Goal: Book appointment/travel/reservation

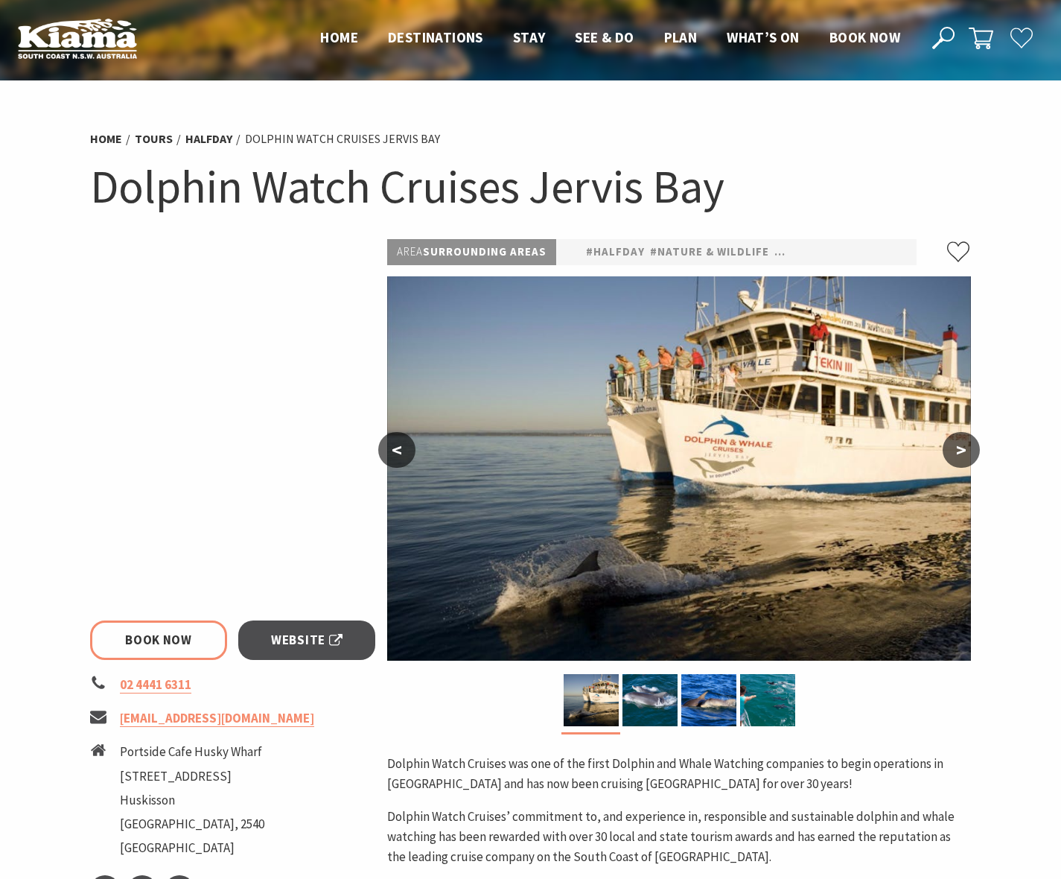
select select "3"
select select "2"
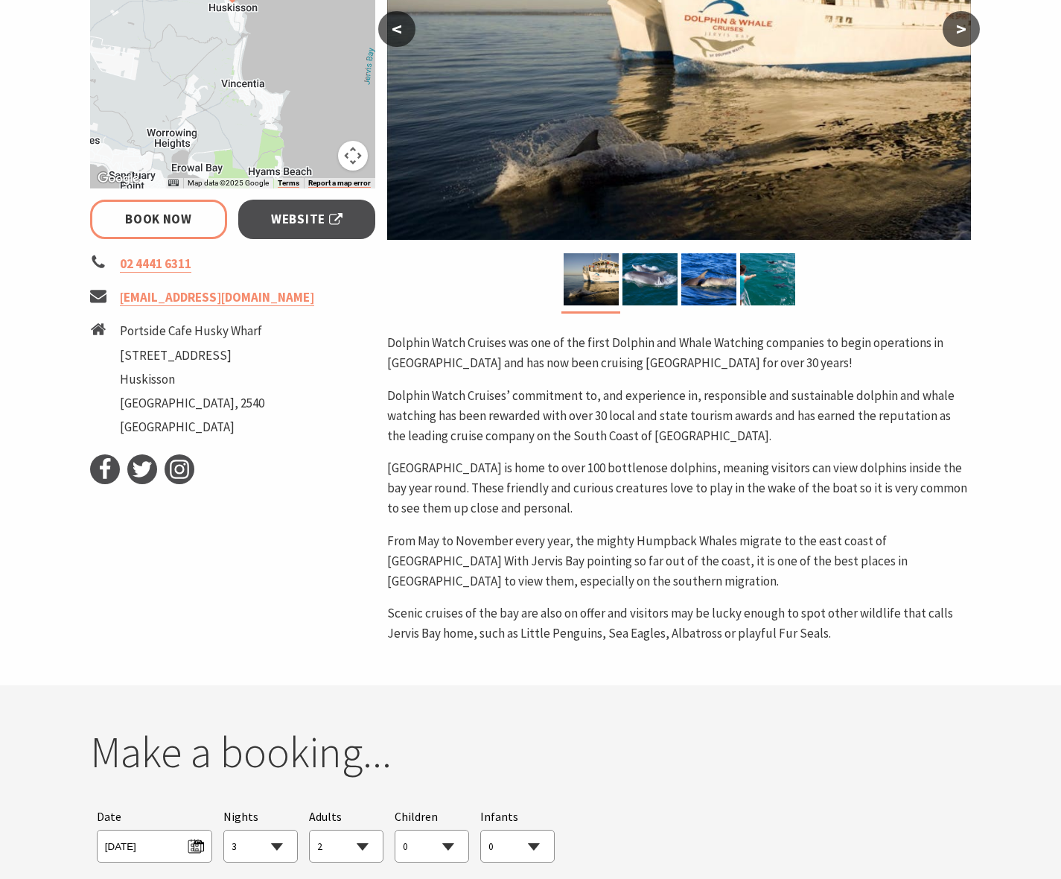
scroll to position [430, 0]
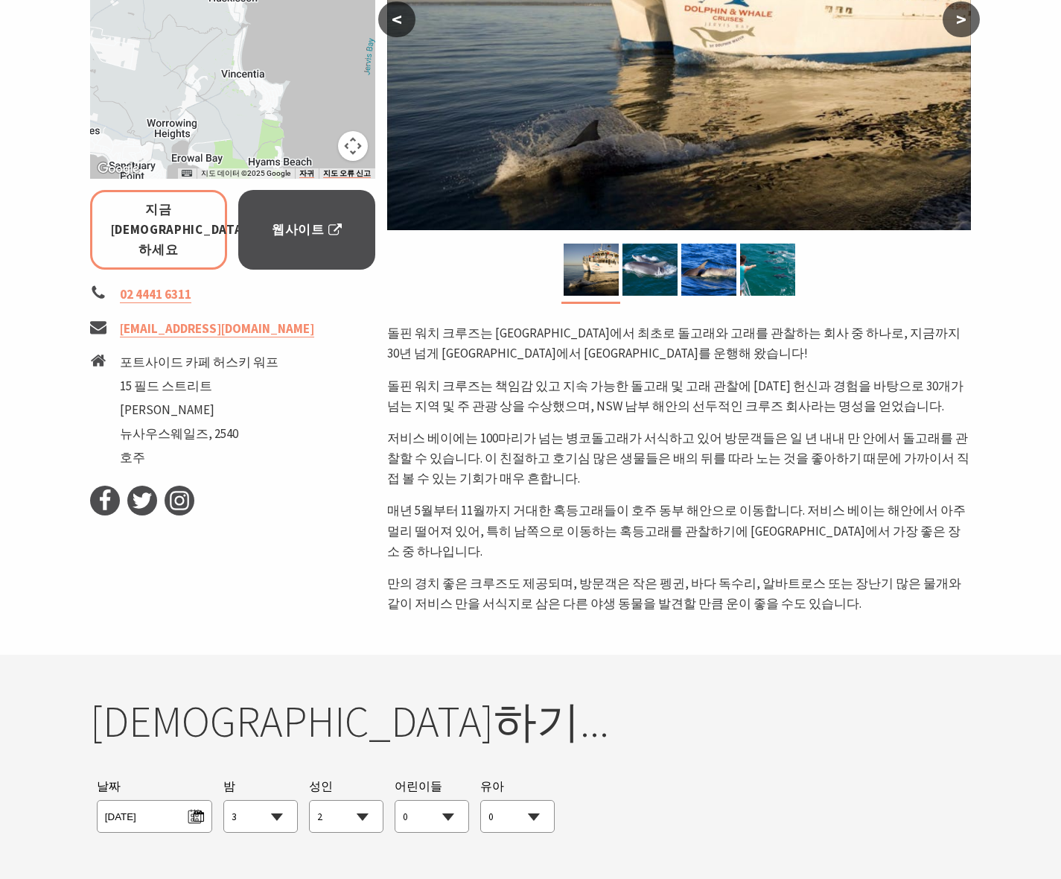
select select "3"
drag, startPoint x: 424, startPoint y: 343, endPoint x: 628, endPoint y: 534, distance: 279.2
click at [628, 534] on div "돌핀 워치 크루즈는 [GEOGRAPHIC_DATA]에서 최초로 돌고래와 고래를 관찰하는 회사 중 하나로, 지금까지 30년 넘게 [GEOGRAP…" at bounding box center [679, 468] width 584 height 290
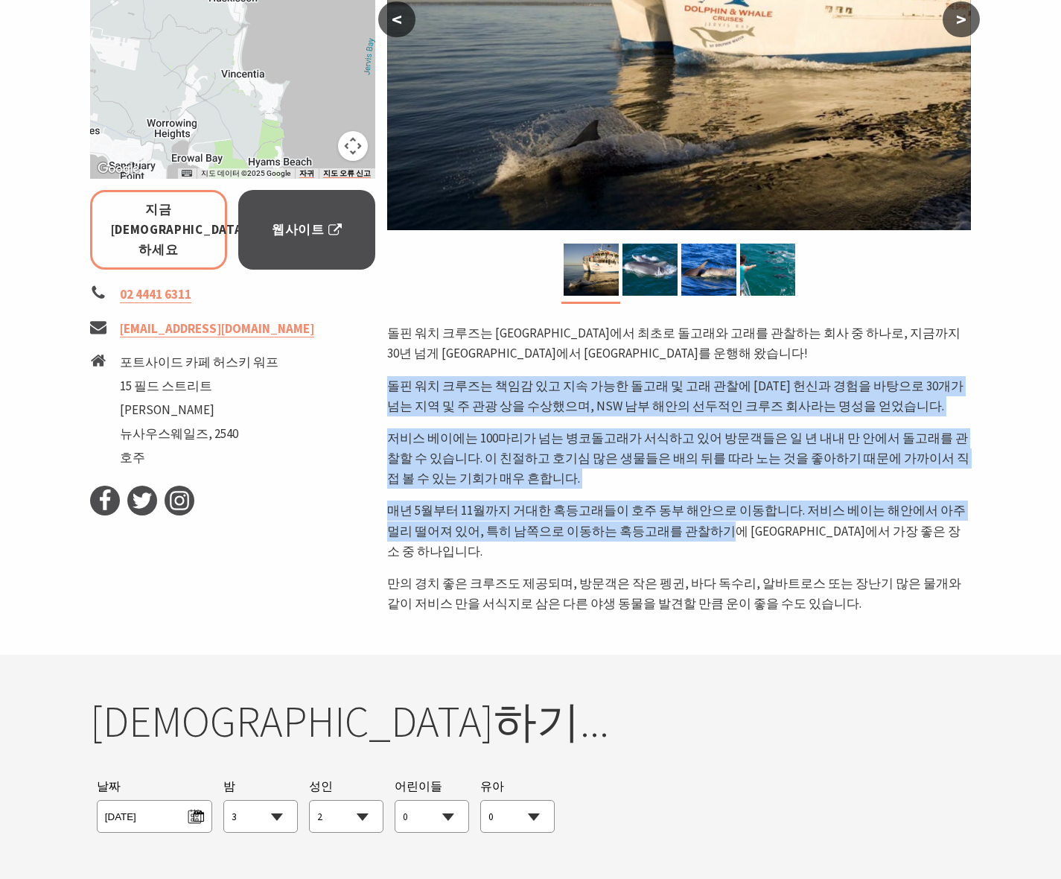
drag, startPoint x: 621, startPoint y: 528, endPoint x: 415, endPoint y: 375, distance: 256.4
click at [415, 375] on div "돌핀 워치 크루즈는 [GEOGRAPHIC_DATA]에서 최초로 돌고래와 고래를 관찰하는 회사 중 하나로, 지금까지 30년 넘게 [GEOGRAP…" at bounding box center [679, 468] width 584 height 290
click at [645, 460] on font "저비스 베이에는 100마리가 넘는 병코돌고래가 서식하고 있어 방문객들은 일 년 내내 만 안에서 돌고래를 관찰할 수 있습니다. 이 친절하고 호기…" at bounding box center [678, 458] width 582 height 57
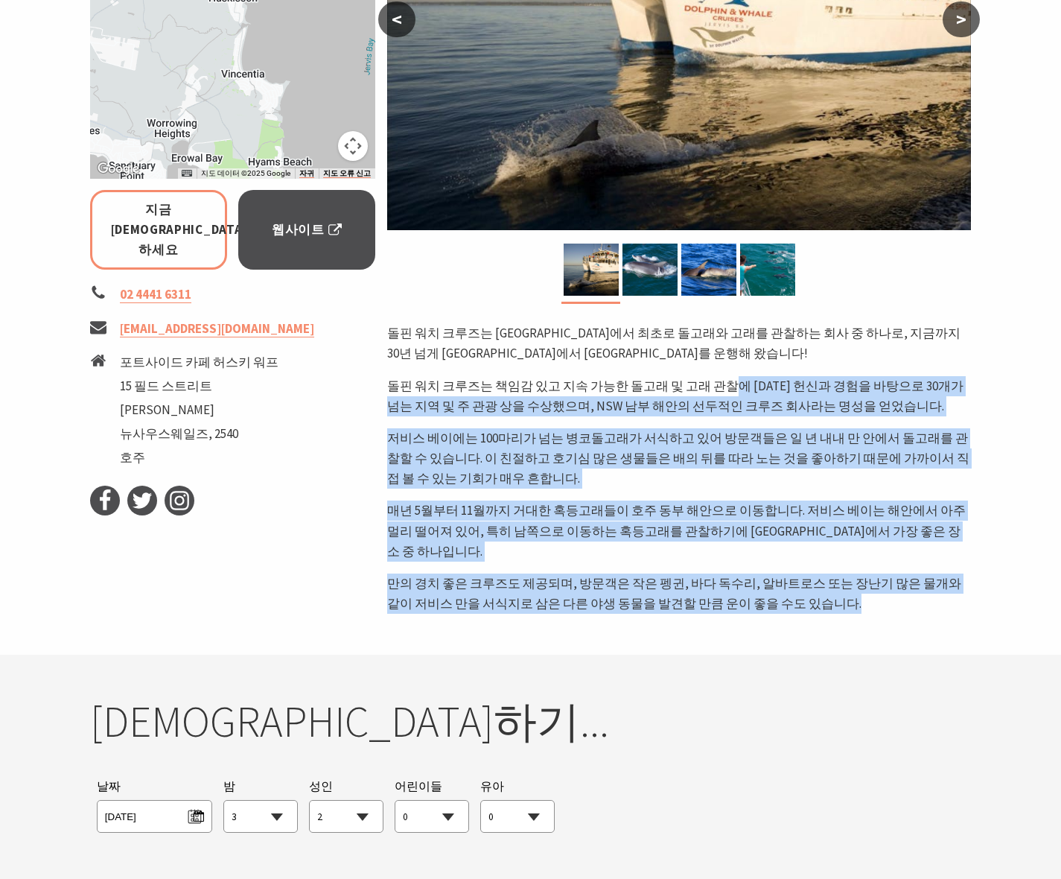
drag, startPoint x: 701, startPoint y: 397, endPoint x: 791, endPoint y: 593, distance: 215.3
click at [791, 593] on div "돌핀 워치 크루즈는 [GEOGRAPHIC_DATA]에서 최초로 돌고래와 고래를 관찰하는 회사 중 하나로, 지금까지 30년 넘게 [GEOGRAP…" at bounding box center [679, 468] width 584 height 290
click at [791, 593] on p "만의 경치 좋은 크루즈도 제공되며, 방문객은 작은 펭귄, 바다 독수리, 알바트로스 또는 장난기 많은 물개와 같이 저비스 만을 서식지로 삼은 다…" at bounding box center [679, 593] width 584 height 40
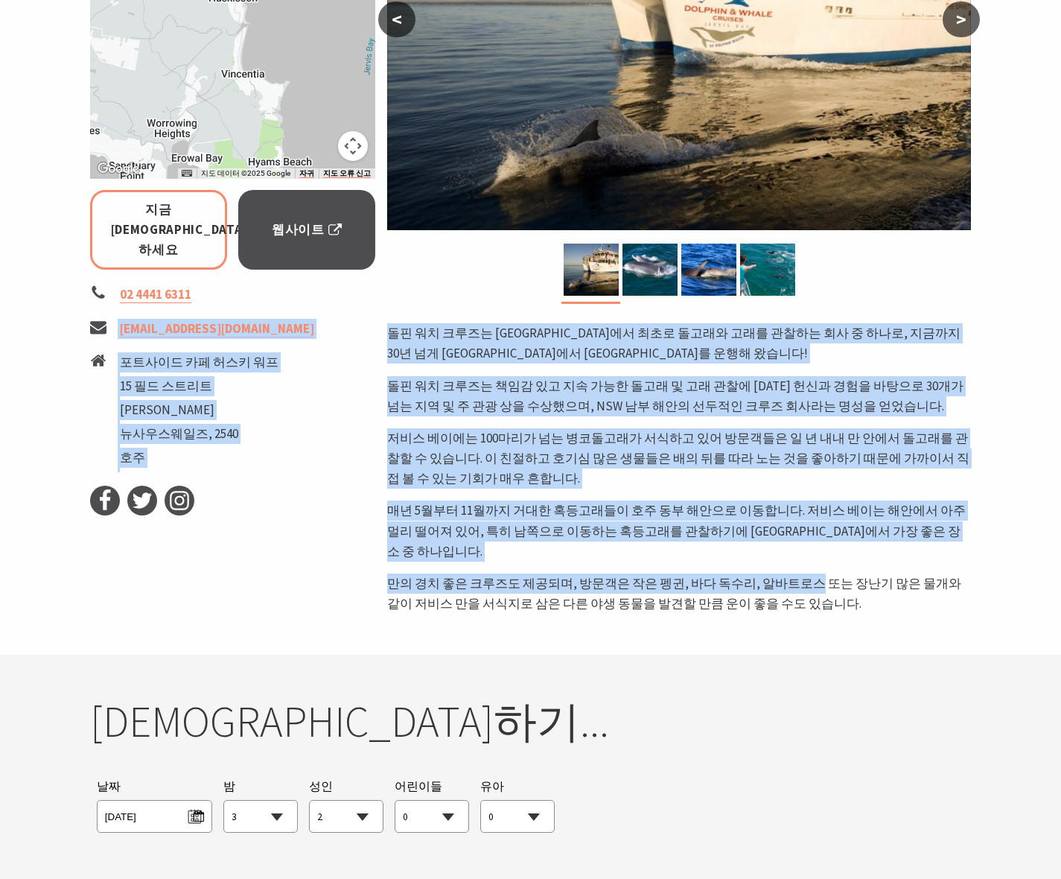
drag, startPoint x: 615, startPoint y: 480, endPoint x: 350, endPoint y: 270, distance: 337.7
click at [350, 270] on div "← 왼쪽으로 이동 → 오른쪽으로 이동 ↑ 위로 이동 ↓ 아래로 이동 + 확대하다 - 축소 Home 왼쪽으로 75% 점프 End 75% 오른쪽으…" at bounding box center [531, 212] width 894 height 806
click at [473, 376] on p "돌핀 워치 크루즈는 책임감 있고 지속 가능한 돌고래 및 고래 관찰에 [DATE] 헌신과 경험을 바탕으로 30개가 넘는 지역 및 주 관광 상을 …" at bounding box center [679, 396] width 584 height 40
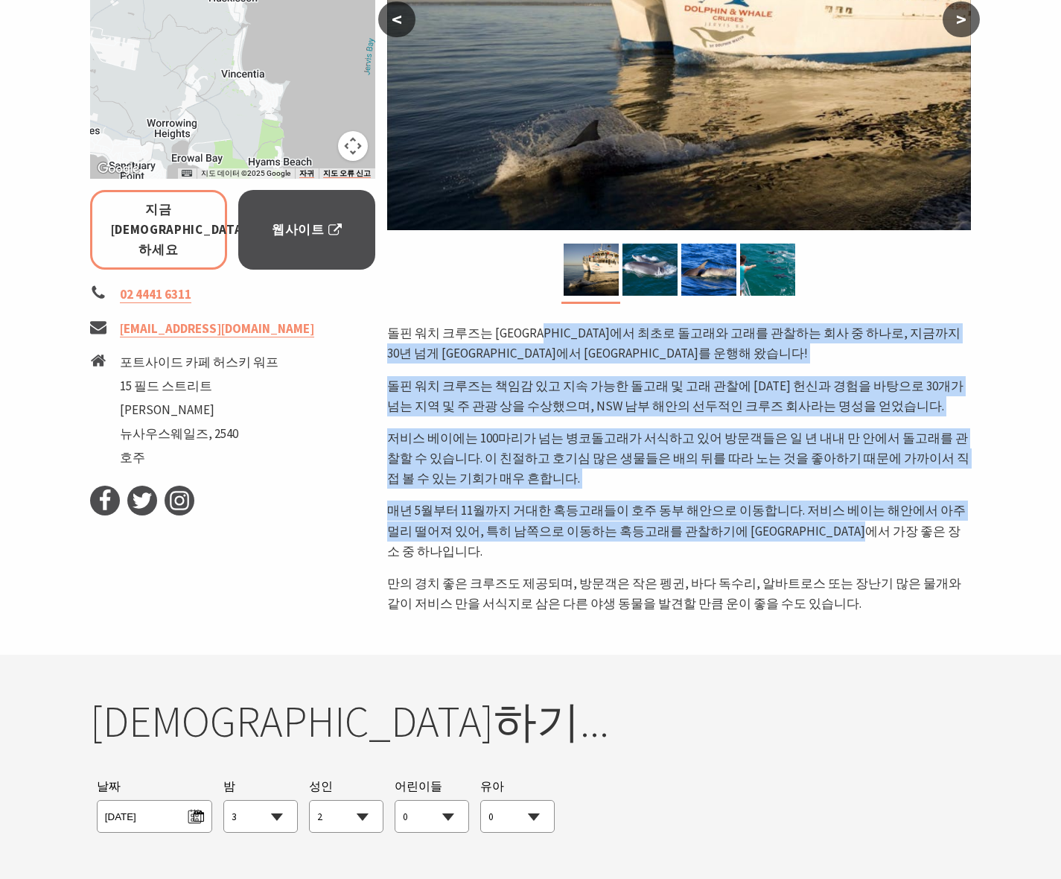
drag, startPoint x: 549, startPoint y: 334, endPoint x: 802, endPoint y: 529, distance: 319.6
click at [792, 532] on div "돌핀 워치 크루즈는 [GEOGRAPHIC_DATA]에서 최초로 돌고래와 고래를 관찰하는 회사 중 하나로, 지금까지 30년 넘게 [GEOGRAP…" at bounding box center [679, 468] width 584 height 290
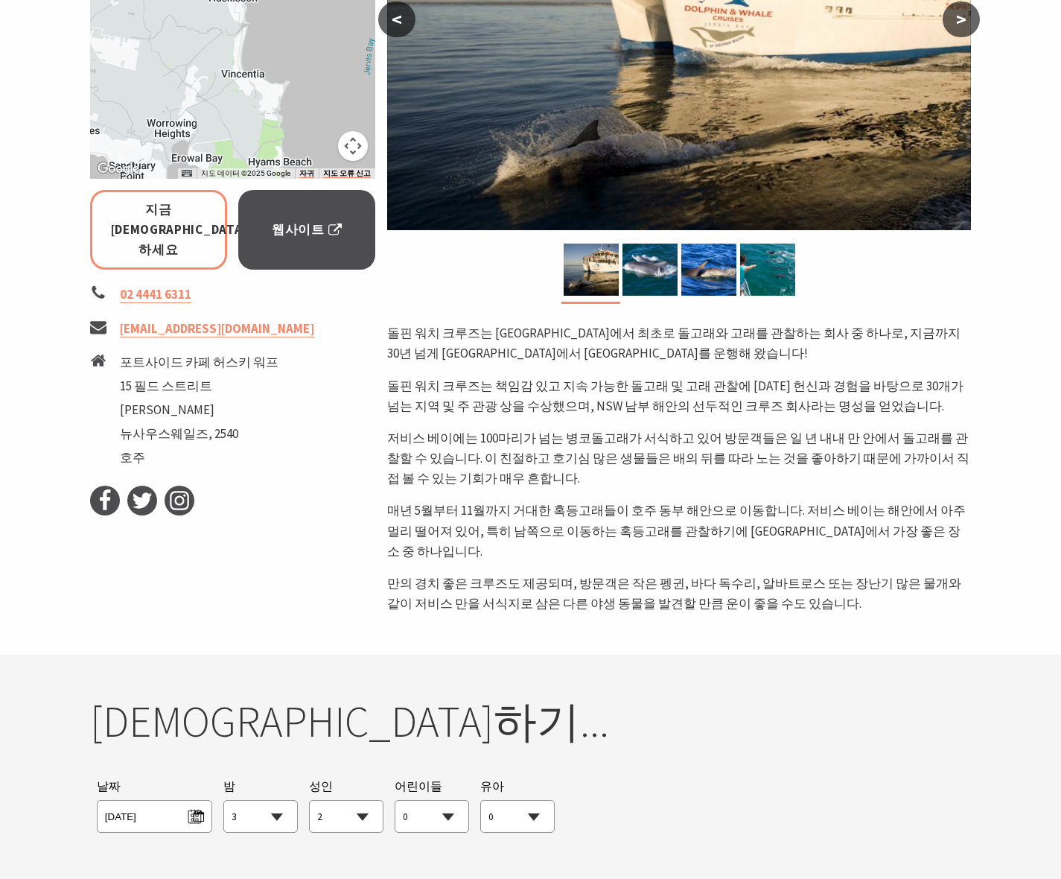
click at [803, 529] on font "매년 5월부터 11월까지 거대한 혹등고래들이 호주 동부 해안으로 이동합니다. 저비스 베이는 해안에서 아주 멀리 떨어져 있어, 특히 남쪽으로 이…" at bounding box center [676, 530] width 579 height 57
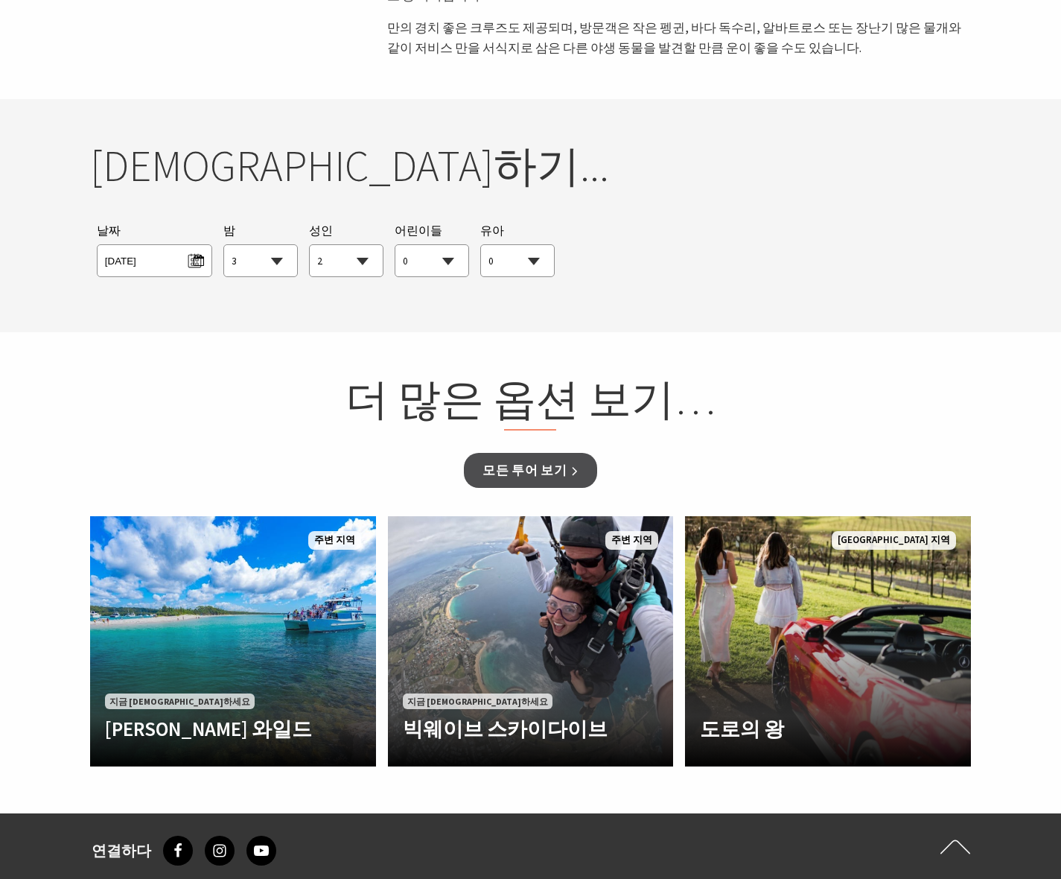
scroll to position [1395, 0]
